Goal: Use online tool/utility: Utilize a website feature to perform a specific function

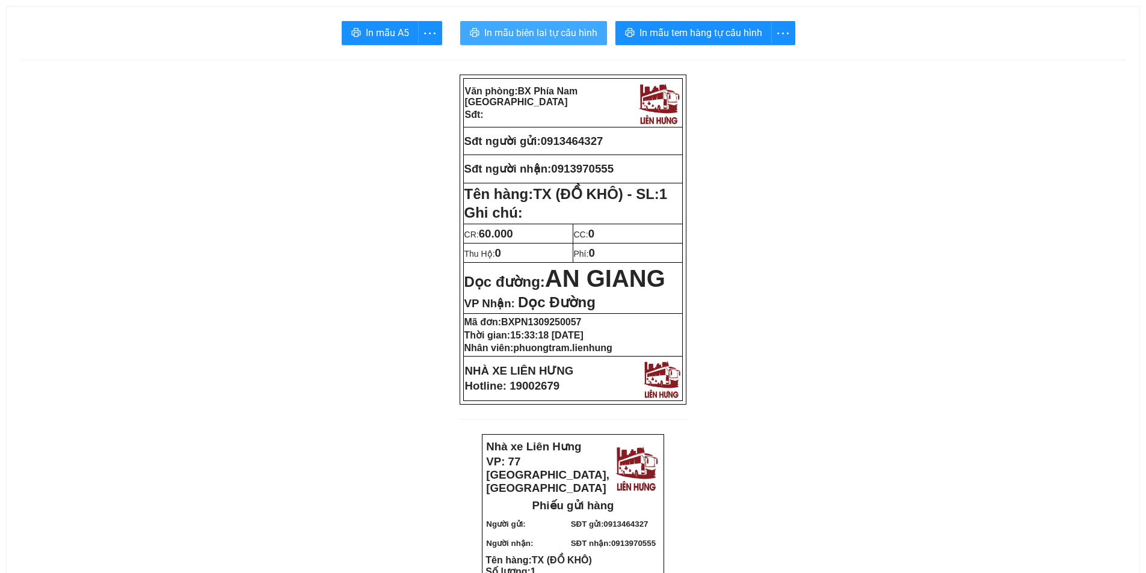
click at [524, 34] on span "In mẫu biên lai tự cấu hình" at bounding box center [540, 32] width 113 height 15
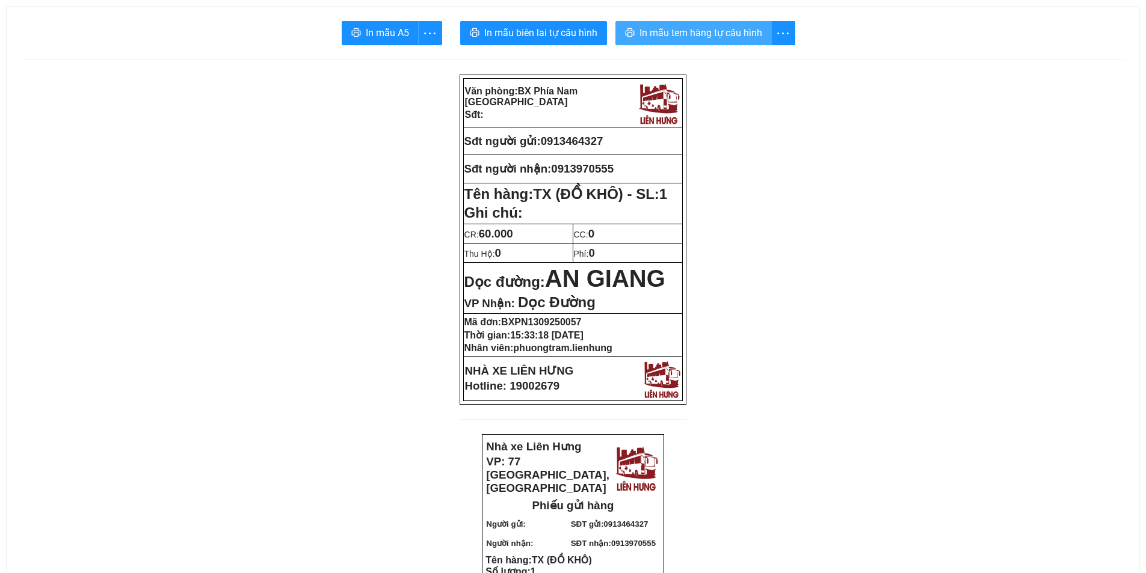
click at [698, 36] on span "In mẫu tem hàng tự cấu hình" at bounding box center [700, 32] width 123 height 15
drag, startPoint x: 557, startPoint y: 168, endPoint x: 622, endPoint y: 171, distance: 65.6
click at [622, 171] on p "Sđt người nhận: 0913970555" at bounding box center [573, 168] width 218 height 13
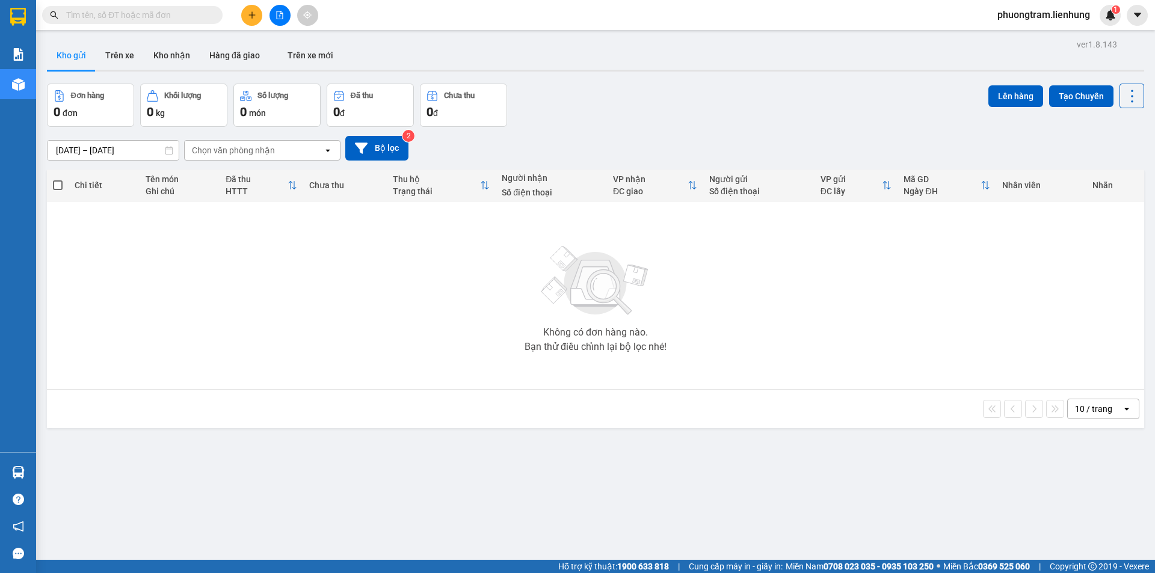
click at [164, 17] on input "text" at bounding box center [137, 14] width 142 height 13
paste input "0913970555"
type input "0913970555"
